Goal: Register for event/course

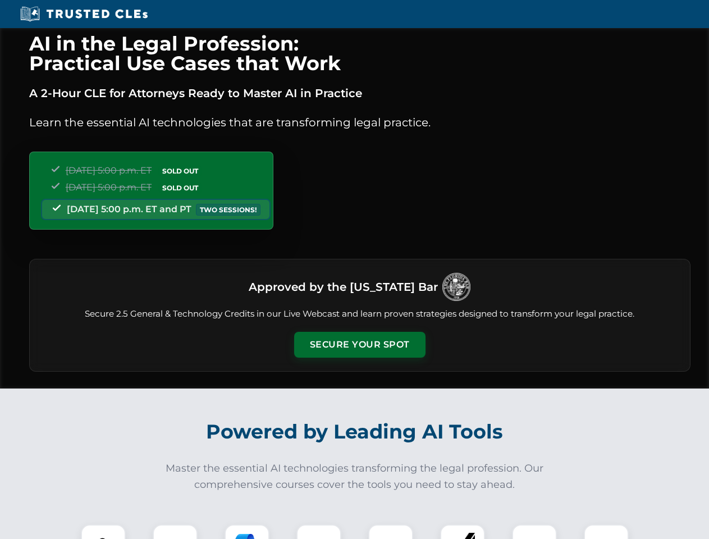
click at [359, 345] on button "Secure Your Spot" at bounding box center [359, 345] width 131 height 26
click at [103, 531] on img at bounding box center [103, 546] width 33 height 33
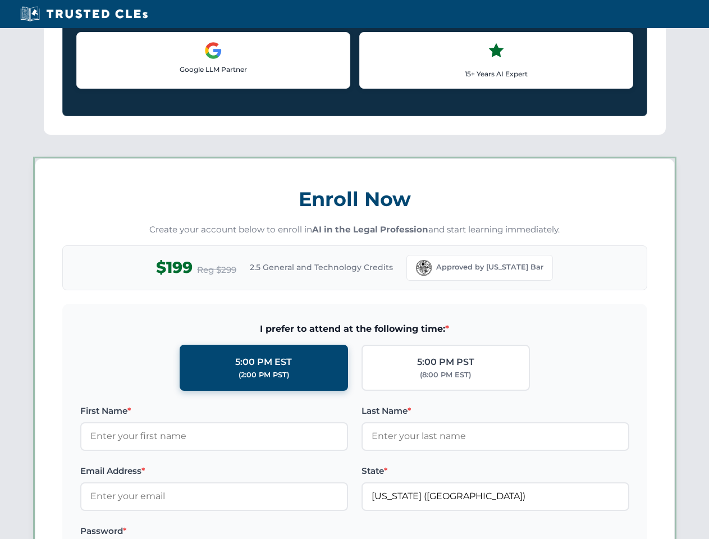
click at [247, 531] on label "Password *" at bounding box center [214, 530] width 268 height 13
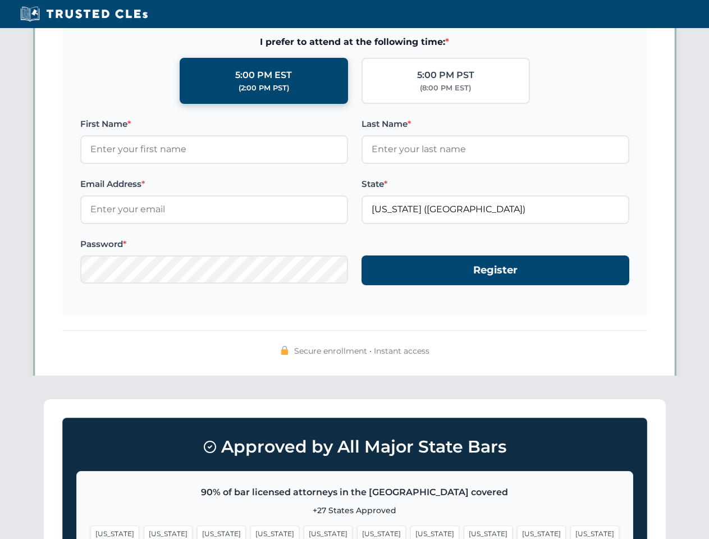
click at [517, 531] on span "[US_STATE]" at bounding box center [541, 533] width 49 height 16
